Goal: Information Seeking & Learning: Learn about a topic

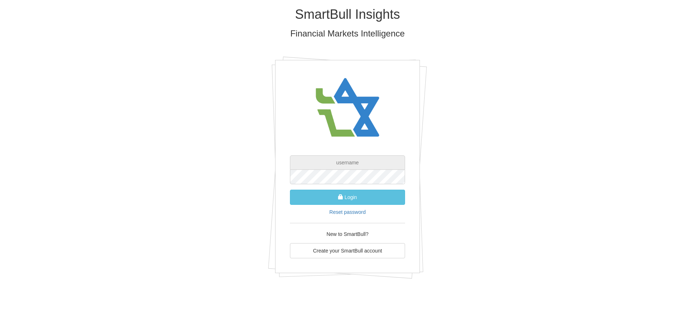
type input "[EMAIL_ADDRESS][DOMAIN_NAME]"
click at [334, 188] on form "[EMAIL_ADDRESS][DOMAIN_NAME] Login Reset password" at bounding box center [347, 186] width 115 height 60
click at [347, 199] on button "Login" at bounding box center [347, 197] width 115 height 15
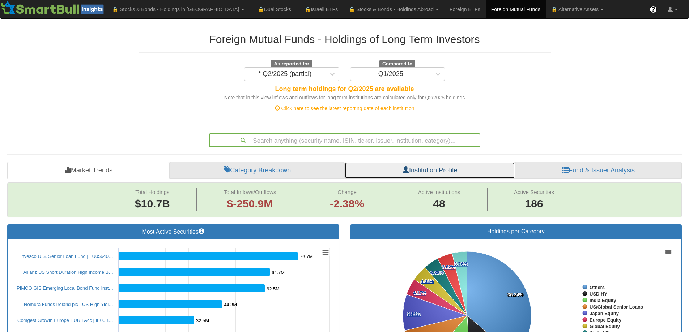
click at [426, 175] on link "Institution Profile" at bounding box center [430, 170] width 170 height 17
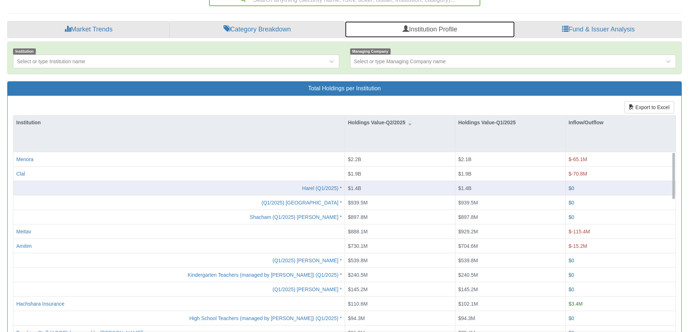
scroll to position [156, 0]
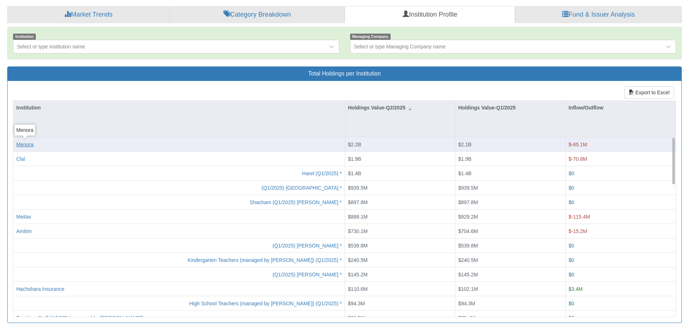
click at [25, 146] on div "Menora" at bounding box center [24, 144] width 17 height 7
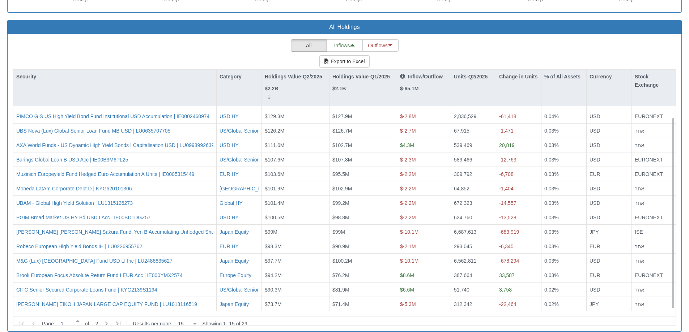
scroll to position [12, 0]
click at [195, 320] on div at bounding box center [195, 324] width 4 height 10
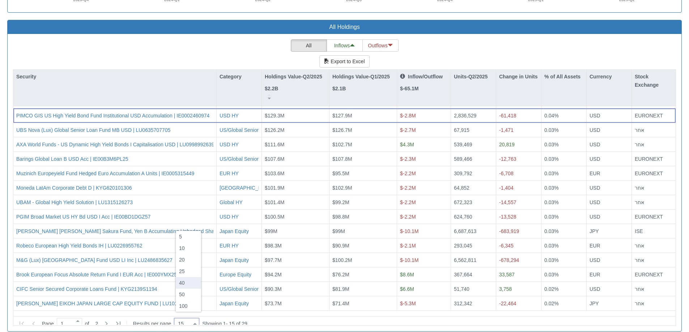
click at [187, 282] on div "40" at bounding box center [188, 283] width 25 height 12
type input "40"
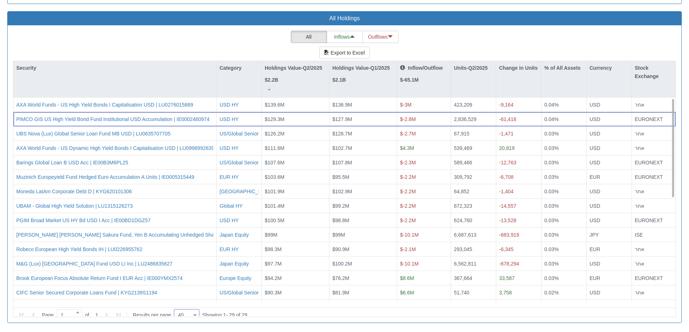
scroll to position [0, 0]
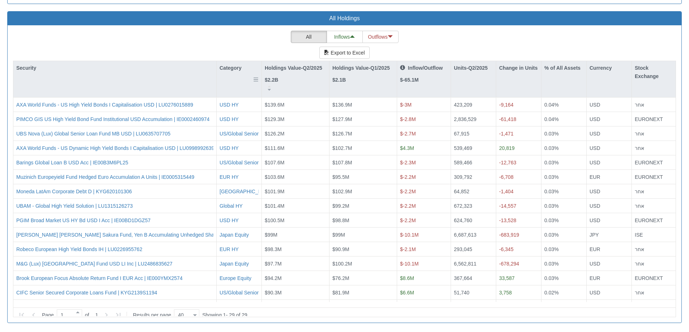
click at [230, 72] on div "Category" at bounding box center [239, 68] width 45 height 14
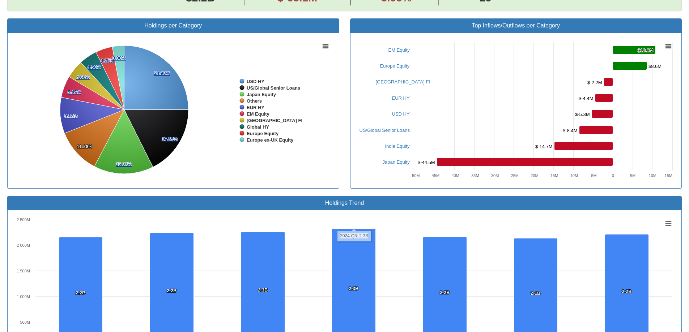
scroll to position [289, 0]
